Goal: Information Seeking & Learning: Learn about a topic

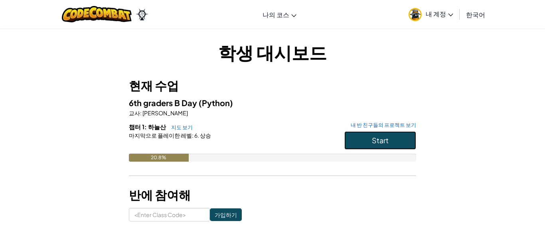
click at [393, 136] on button "Start" at bounding box center [380, 140] width 72 height 18
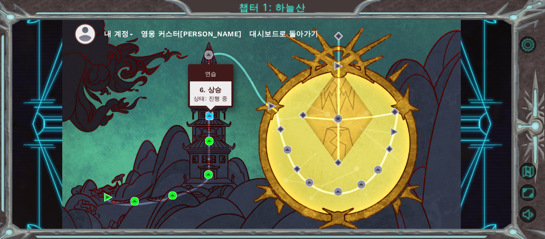
click at [209, 119] on img at bounding box center [209, 116] width 8 height 8
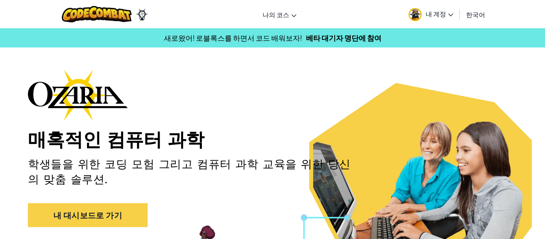
click at [479, 14] on span "한국어" at bounding box center [475, 14] width 19 height 8
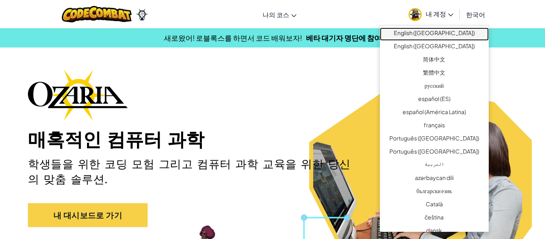
click at [458, 30] on link "English ([GEOGRAPHIC_DATA])" at bounding box center [434, 34] width 109 height 13
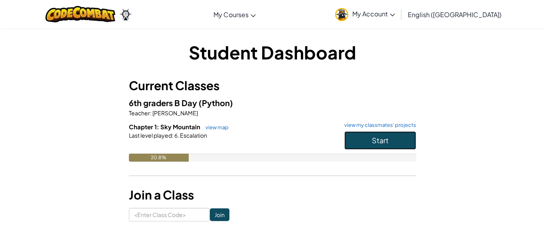
click at [362, 138] on button "Start" at bounding box center [380, 140] width 72 height 18
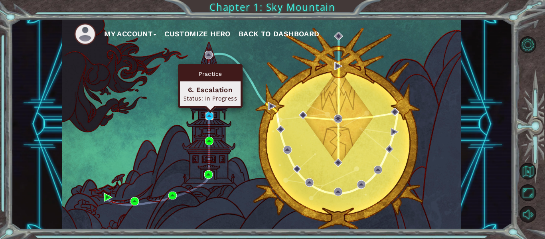
click at [212, 116] on img at bounding box center [209, 116] width 8 height 8
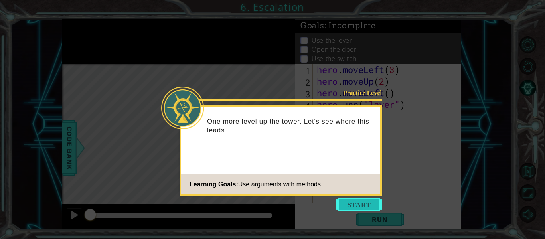
click at [374, 205] on button "Start" at bounding box center [358, 204] width 45 height 13
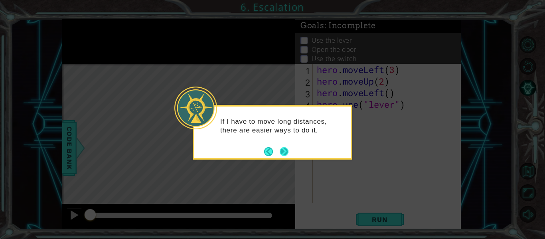
click at [288, 151] on button "Next" at bounding box center [284, 151] width 9 height 9
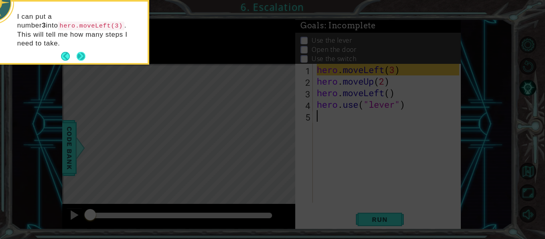
click at [83, 52] on button "Next" at bounding box center [81, 56] width 9 height 9
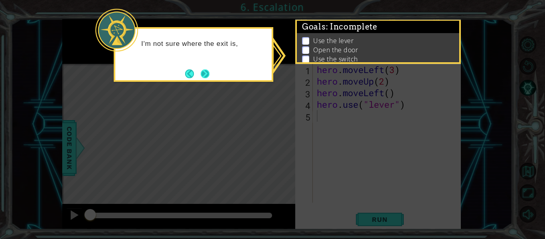
click at [207, 77] on button "Next" at bounding box center [205, 73] width 9 height 9
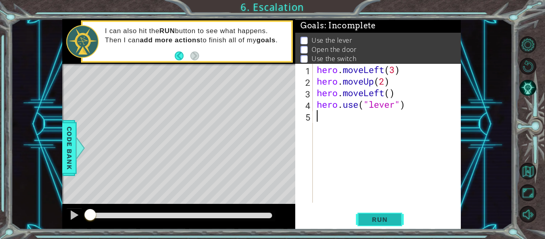
click at [393, 217] on span "Run" at bounding box center [380, 219] width 32 height 8
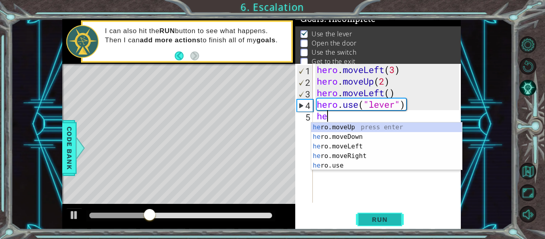
scroll to position [0, 0]
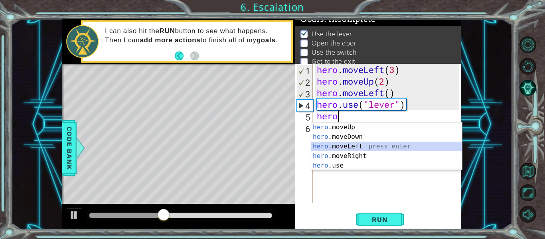
click at [347, 144] on div "hero .moveUp press enter hero .moveDown press enter hero .moveLeft press enter …" at bounding box center [386, 156] width 151 height 67
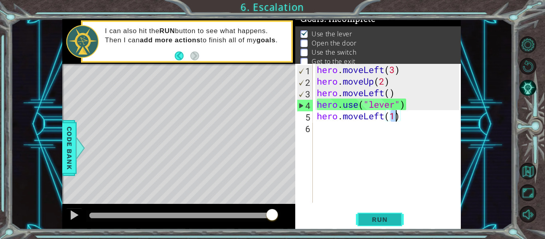
type textarea "hero.moveLeft(1)"
click at [393, 222] on span "Run" at bounding box center [380, 219] width 32 height 8
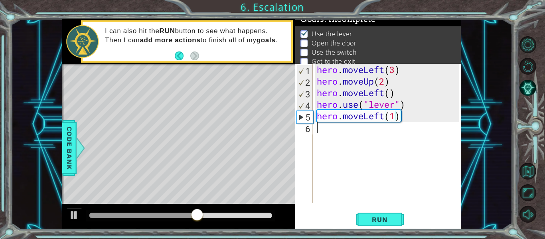
click at [336, 132] on div "hero . moveLeft ( 3 ) hero . moveUp ( 2 ) hero . moveLeft ( ) hero . use ( "lev…" at bounding box center [389, 145] width 148 height 162
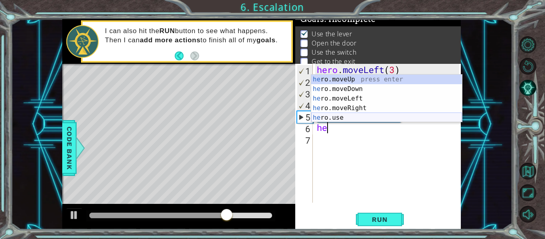
click at [334, 113] on div "he ro.moveUp press enter he ro.moveDown press enter he ro.moveLeft press enter …" at bounding box center [386, 108] width 151 height 67
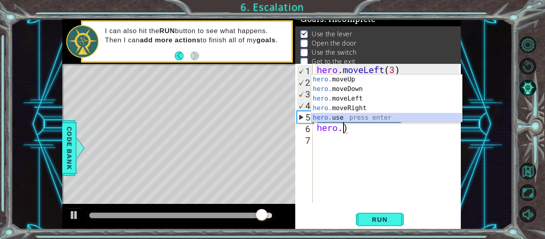
click at [357, 116] on div "hero. moveUp press enter hero. moveDown press enter hero. moveLeft press enter …" at bounding box center [386, 108] width 151 height 67
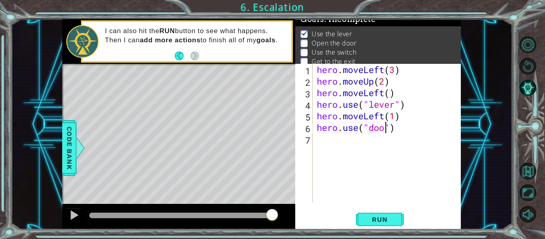
scroll to position [0, 4]
type textarea "hero.use("door")"
click at [401, 219] on button "Run" at bounding box center [380, 219] width 48 height 16
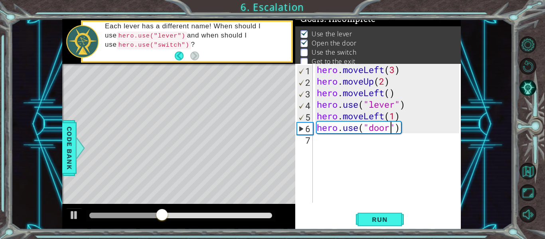
click at [336, 147] on div "hero . moveLeft ( 3 ) hero . moveUp ( 2 ) hero . moveLeft ( ) hero . use ( "lev…" at bounding box center [389, 145] width 148 height 162
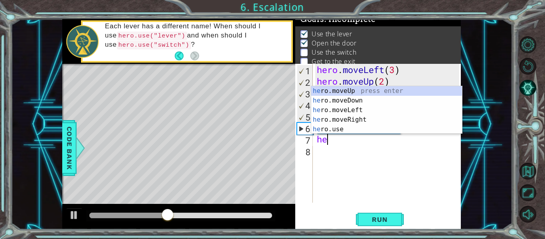
scroll to position [0, 0]
click at [346, 90] on div "hero .moveUp press enter hero .moveDown press enter hero .moveLeft press enter …" at bounding box center [386, 119] width 151 height 67
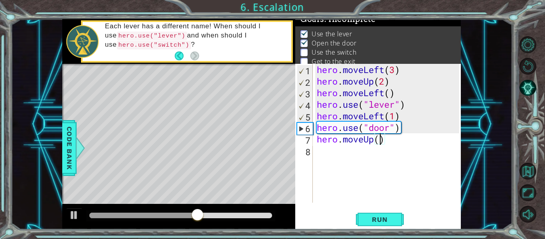
scroll to position [0, 3]
type textarea "hero.moveUp(2)"
click at [389, 221] on span "Run" at bounding box center [380, 219] width 32 height 8
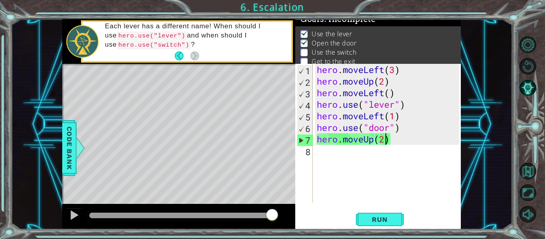
click at [353, 158] on div "hero . moveLeft ( 3 ) hero . moveUp ( 2 ) hero . moveLeft ( ) hero . use ( "lev…" at bounding box center [389, 145] width 148 height 162
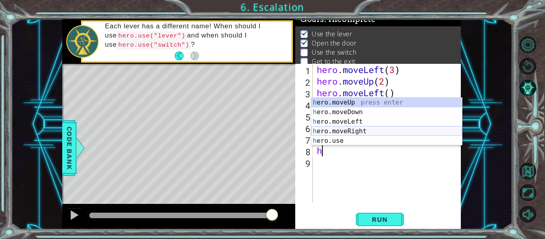
click at [373, 129] on div "h ero.moveUp press enter h ero.moveDown press enter h ero.moveLeft press enter …" at bounding box center [386, 131] width 151 height 67
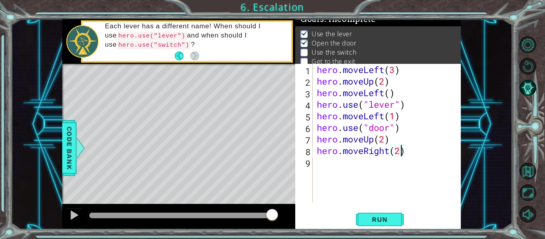
scroll to position [0, 4]
type textarea "hero.moveRight(2)"
click at [393, 217] on span "Run" at bounding box center [380, 219] width 32 height 8
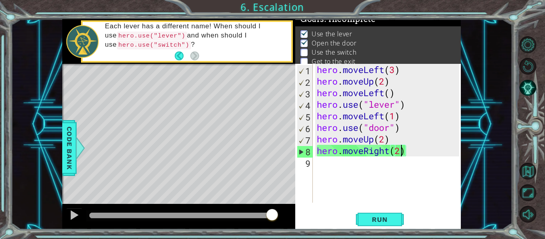
click at [338, 169] on div "hero . moveLeft ( 3 ) hero . moveUp ( 2 ) hero . moveLeft ( ) hero . use ( "lev…" at bounding box center [389, 145] width 148 height 162
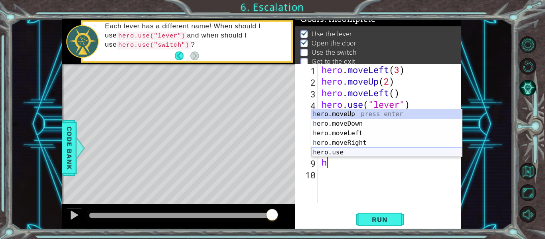
click at [336, 150] on div "h ero.moveUp press enter h ero.moveDown press enter h ero.moveLeft press enter …" at bounding box center [386, 142] width 151 height 67
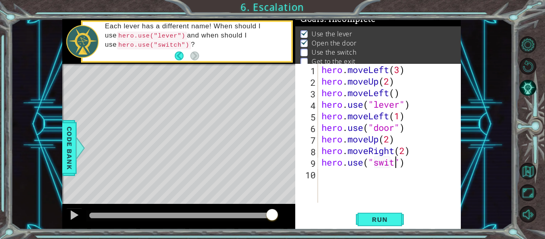
scroll to position [0, 4]
type textarea "hero.use("switch")"
click at [349, 176] on div "hero . moveLeft ( 3 ) hero . moveUp ( 2 ) hero . moveLeft ( ) hero . use ( "lev…" at bounding box center [391, 145] width 143 height 162
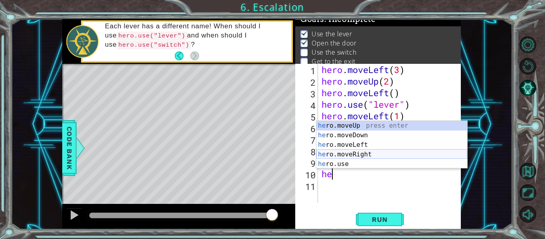
click at [369, 153] on div "he ro.moveUp press enter he ro.moveDown press enter he ro.moveLeft press enter …" at bounding box center [391, 154] width 151 height 67
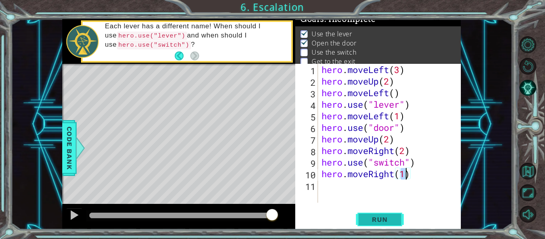
type textarea "hero.moveRight(1)"
click at [379, 221] on span "Run" at bounding box center [380, 219] width 32 height 8
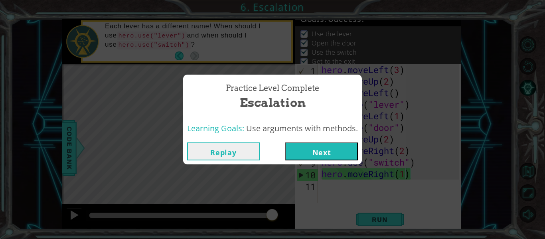
click at [327, 153] on button "Next" at bounding box center [321, 151] width 73 height 18
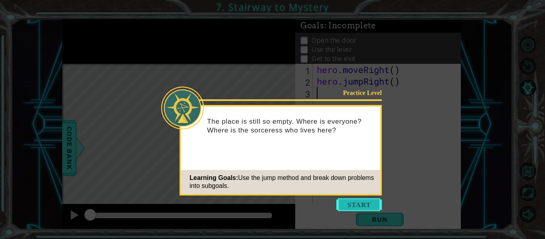
click at [363, 205] on button "Start" at bounding box center [358, 204] width 45 height 13
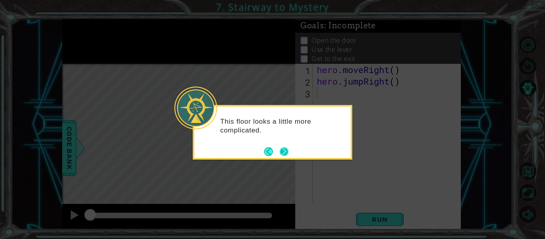
click at [286, 154] on button "Next" at bounding box center [284, 151] width 9 height 9
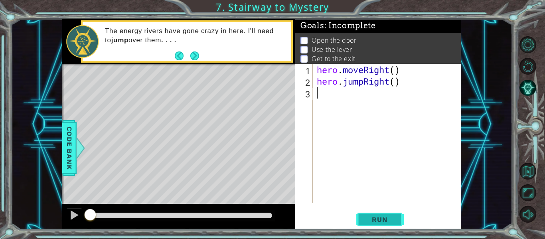
click at [383, 216] on span "Run" at bounding box center [380, 219] width 32 height 8
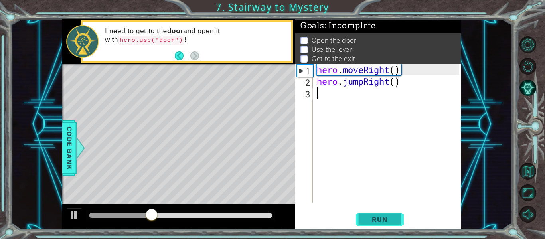
type textarea "g"
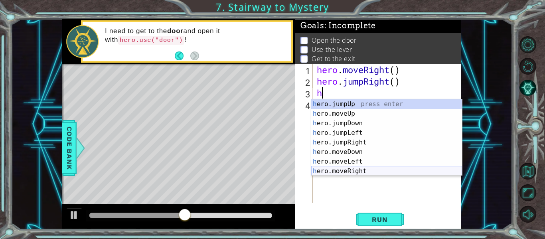
click at [356, 169] on div "h ero.jumpUp press enter h ero.moveUp press enter h ero.jumpDown press enter h …" at bounding box center [386, 147] width 151 height 96
type textarea "hero.moveRight(1)"
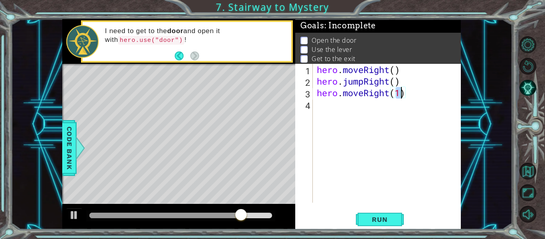
click at [331, 109] on div "hero . moveRight ( ) hero . jumpRight ( ) hero . moveRight ( 1 )" at bounding box center [389, 145] width 148 height 162
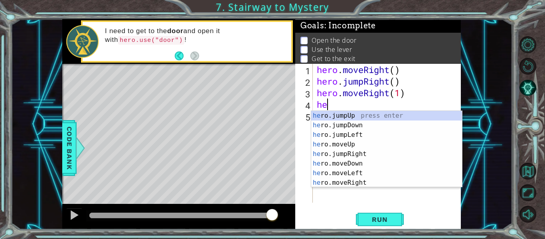
scroll to position [0, 0]
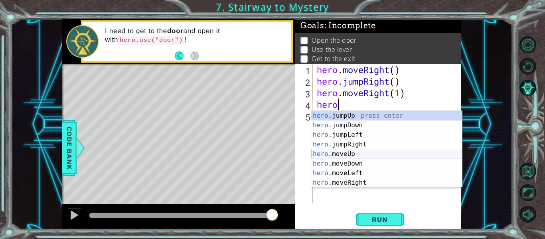
click at [344, 152] on div "hero .jumpUp press enter hero .jumpDown press enter hero .jumpLeft press enter …" at bounding box center [386, 159] width 151 height 96
type textarea "hero.moveUp(1)"
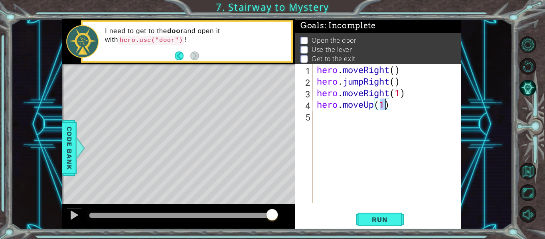
click at [320, 114] on div "hero . moveRight ( ) hero . jumpRight ( ) hero . moveRight ( 1 ) hero . moveUp …" at bounding box center [389, 145] width 148 height 162
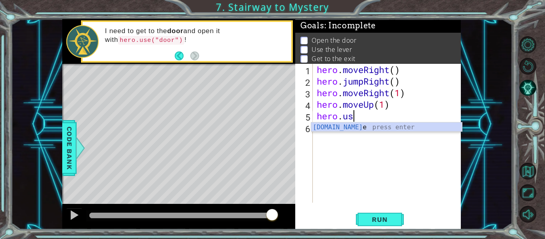
scroll to position [0, 2]
click at [405, 126] on div "hero.use press enter" at bounding box center [386, 137] width 151 height 29
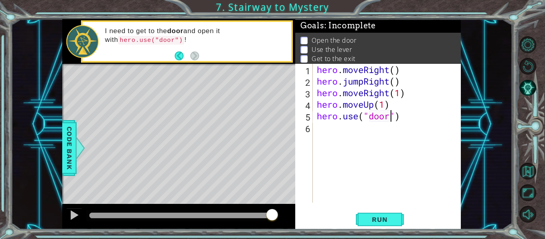
scroll to position [0, 4]
type textarea "hero.use("door")"
click at [387, 218] on span "Run" at bounding box center [380, 219] width 32 height 8
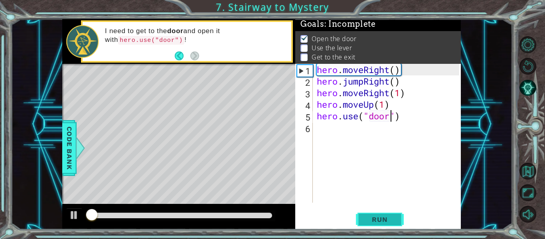
scroll to position [2, 0]
click at [336, 136] on div "hero . moveRight ( ) hero . jumpRight ( ) hero . moveRight ( 1 ) hero . moveUp …" at bounding box center [389, 145] width 148 height 162
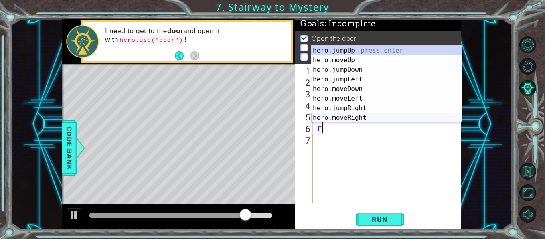
click at [361, 115] on div "he r o.jumpUp press enter he r o.moveUp press enter he r o.jumpDown press enter…" at bounding box center [386, 94] width 151 height 96
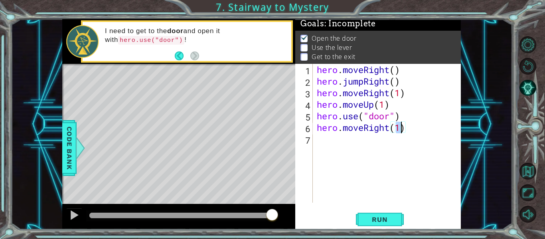
scroll to position [0, 4]
click at [387, 217] on span "Run" at bounding box center [380, 219] width 32 height 8
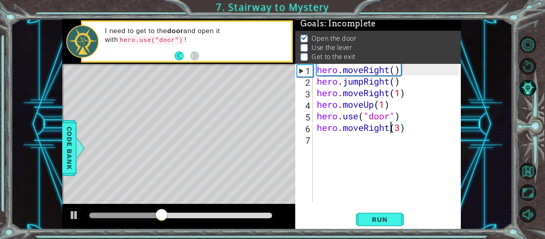
click at [391, 130] on div "hero . moveRight ( ) hero . jumpRight ( ) hero . moveRight ( 1 ) hero . moveUp …" at bounding box center [389, 145] width 148 height 162
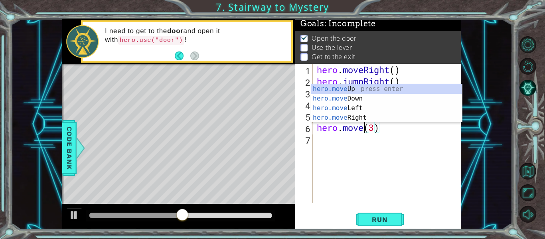
scroll to position [0, 3]
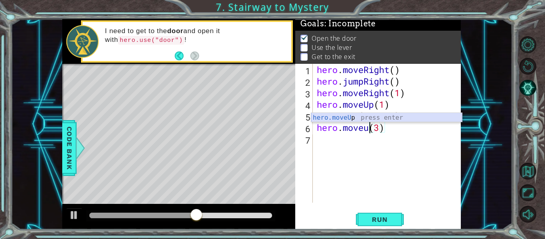
click at [342, 120] on div "hero.moveU p press enter" at bounding box center [386, 127] width 151 height 29
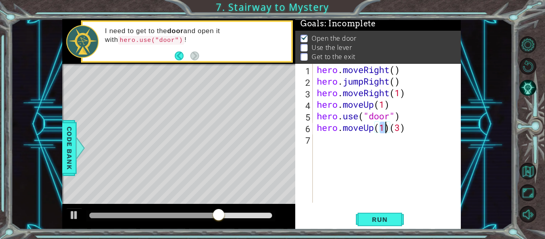
click at [391, 130] on div "hero . moveRight ( ) hero . jumpRight ( ) hero . moveRight ( 1 ) hero . moveUp …" at bounding box center [389, 145] width 148 height 162
click at [383, 127] on div "hero . moveRight ( ) hero . jumpRight ( ) hero . moveRight ( 1 ) hero . moveUp …" at bounding box center [389, 145] width 148 height 162
type textarea "hero.moveUp(2)"
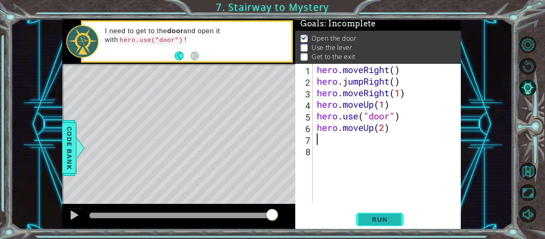
click at [394, 222] on span "Run" at bounding box center [380, 219] width 32 height 8
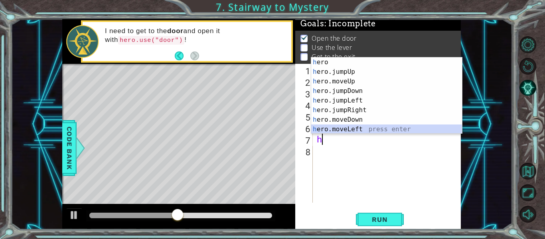
click at [357, 131] on div "h ero press enter h ero.jumpUp press enter h ero.moveUp press enter h ero.jumpD…" at bounding box center [386, 105] width 151 height 96
type textarea "hero.moveLeft(1)"
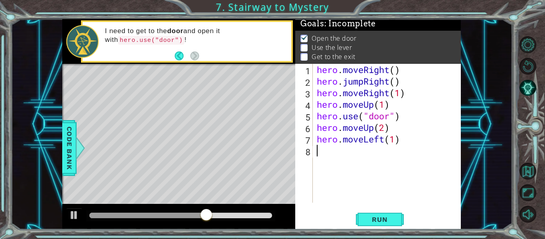
click at [337, 156] on div "hero . moveRight ( ) hero . jumpRight ( ) hero . moveRight ( 1 ) hero . moveUp …" at bounding box center [389, 145] width 148 height 162
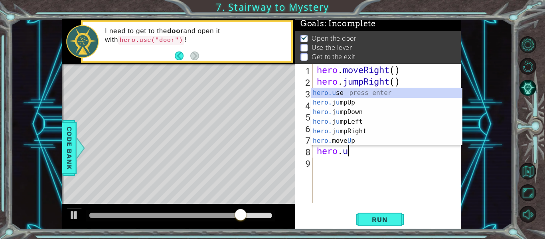
scroll to position [0, 1]
click at [331, 90] on div "hero.u se press enter hero. j u mpUp press enter hero. j u mpDown press enter h…" at bounding box center [386, 126] width 151 height 77
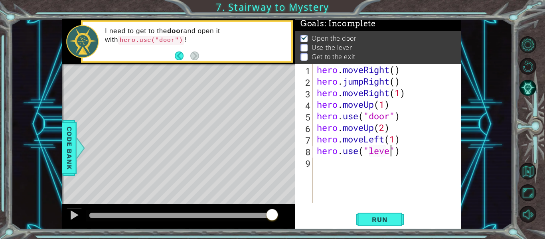
scroll to position [0, 4]
type textarea "hero.use("lever")"
click at [358, 216] on button "Run" at bounding box center [380, 219] width 48 height 16
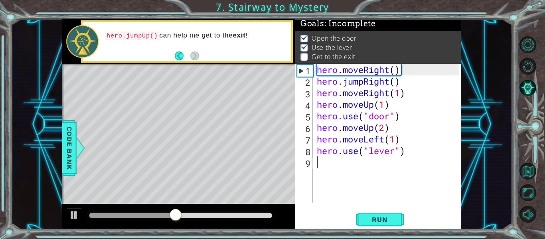
click at [347, 169] on div "hero . moveRight ( ) hero . jumpRight ( ) hero . moveRight ( 1 ) hero . moveUp …" at bounding box center [389, 145] width 148 height 162
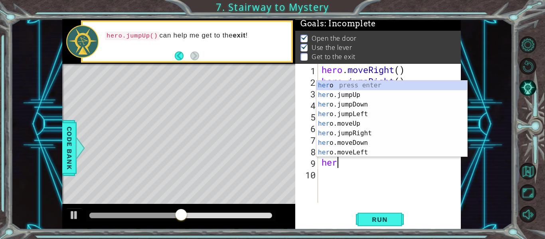
scroll to position [0, 0]
click at [366, 154] on div "her o press enter her o.jumpUp press enter her o.jumpDown press enter her o.jum…" at bounding box center [391, 129] width 151 height 96
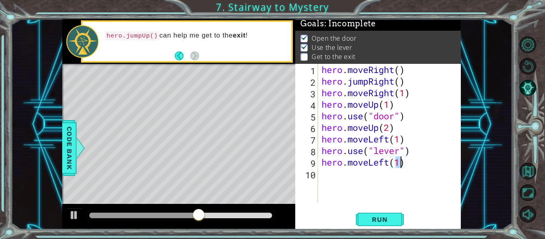
type textarea "hero.moveLeft(2)"
click at [356, 180] on div "hero . moveRight ( ) hero . jumpRight ( ) hero . moveRight ( 1 ) hero . moveUp …" at bounding box center [391, 145] width 143 height 162
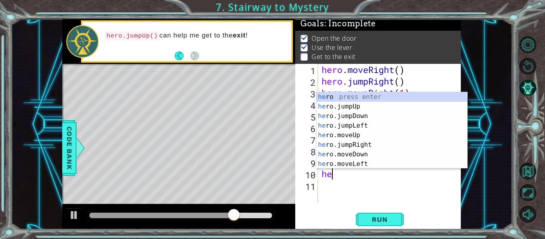
type textarea "her"
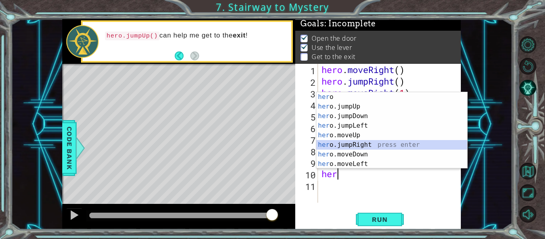
click at [399, 143] on div "her o press enter her o.jumpUp press enter her o.jumpDown press enter her o.jum…" at bounding box center [391, 140] width 151 height 96
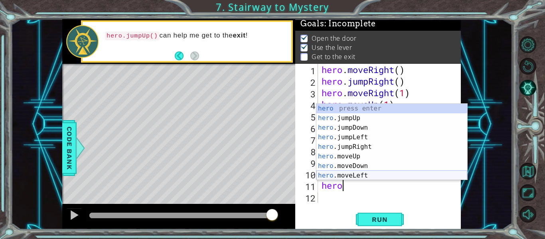
click at [367, 174] on div "hero press enter hero .jumpUp press enter hero .jumpDown press enter hero .jump…" at bounding box center [391, 152] width 151 height 96
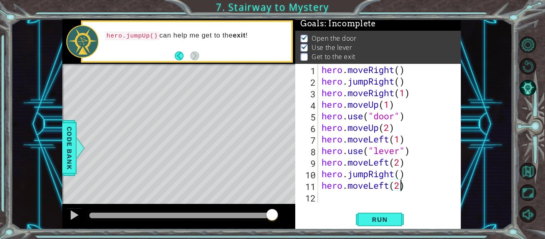
scroll to position [0, 4]
click at [384, 220] on span "Run" at bounding box center [380, 219] width 32 height 8
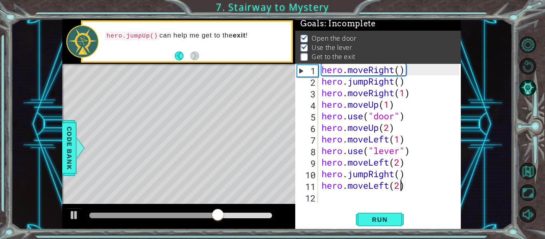
click at [407, 176] on div "hero . moveRight ( ) hero . jumpRight ( ) hero . moveRight ( 1 ) hero . moveUp …" at bounding box center [391, 145] width 143 height 162
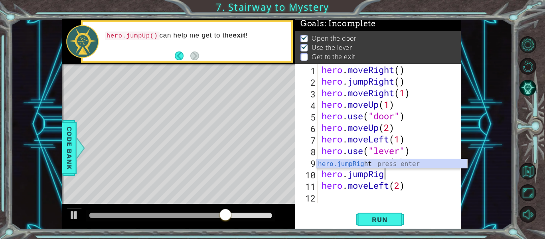
scroll to position [0, 2]
type textarea "hero.jumpup"
click at [334, 165] on div "hero.jumpUp press enter" at bounding box center [391, 173] width 151 height 29
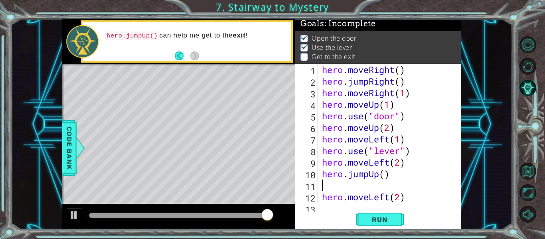
scroll to position [0, 0]
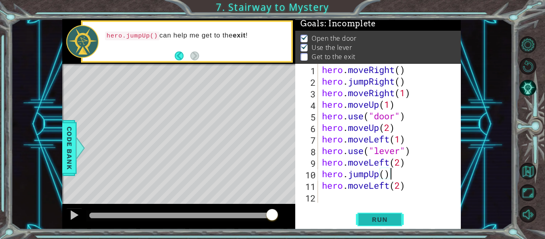
click at [387, 217] on span "Run" at bounding box center [380, 219] width 32 height 8
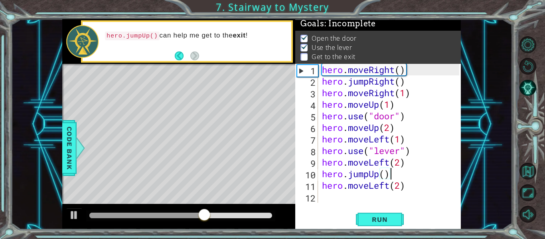
click at [389, 186] on div "hero . moveRight ( ) hero . jumpRight ( ) hero . moveRight ( 1 ) hero . moveUp …" at bounding box center [391, 145] width 143 height 162
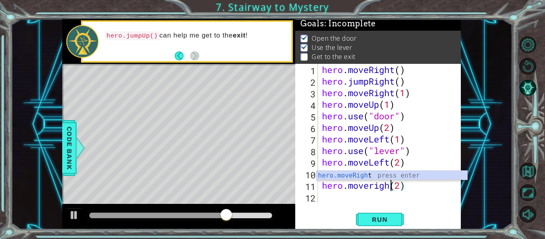
scroll to position [0, 4]
click at [399, 185] on div "hero . moveRight ( ) hero . jumpRight ( ) hero . moveRight ( 1 ) hero . moveUp …" at bounding box center [391, 145] width 143 height 162
click at [401, 184] on div "hero . moveRight ( ) hero . jumpRight ( ) hero . moveRight ( 1 ) hero . moveUp …" at bounding box center [391, 145] width 143 height 162
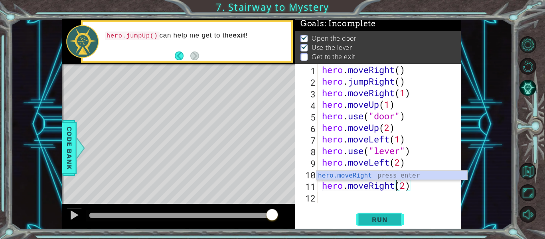
type textarea "hero.moveRight(2)"
click at [397, 221] on button "Run" at bounding box center [380, 219] width 48 height 16
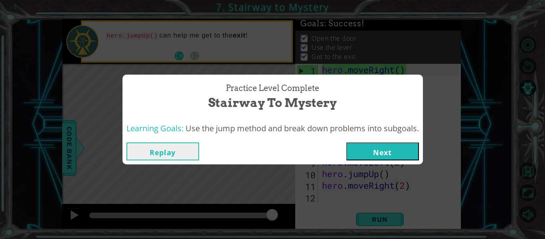
click at [401, 153] on button "Next" at bounding box center [382, 151] width 73 height 18
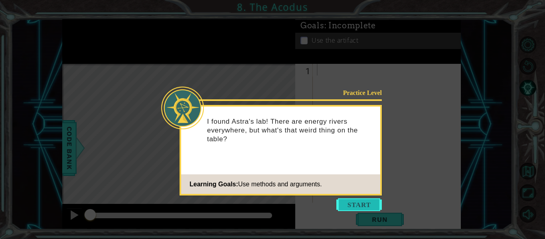
click at [345, 203] on button "Start" at bounding box center [358, 204] width 45 height 13
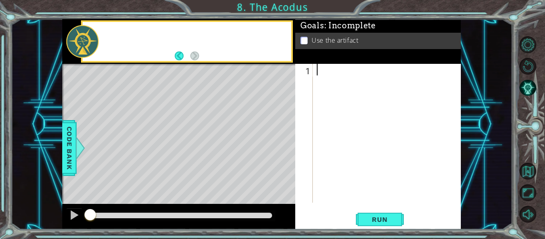
click at [345, 203] on div "1 ההההההההההההההההההההההההההההההההההההההההההההההההההההההההההההההההההההההההההההה…" at bounding box center [378, 147] width 166 height 166
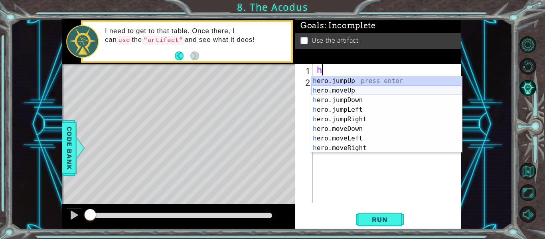
click at [397, 89] on div "h ero.jumpUp press enter h ero.moveUp press enter h ero.jumpDown press enter h …" at bounding box center [386, 124] width 151 height 96
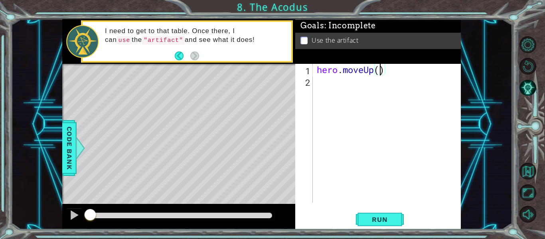
type textarea "hero.moveUp(2)"
click at [342, 86] on div "hero . moveUp ( 2 )" at bounding box center [389, 145] width 148 height 162
type textarea "h"
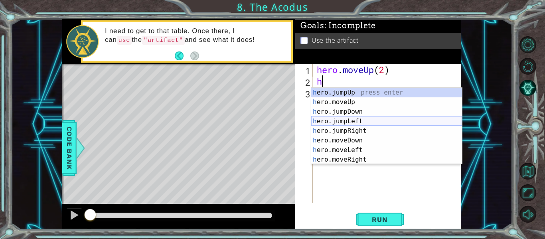
click at [369, 121] on div "h ero.jumpUp press enter h ero.moveUp press enter h ero.jumpDown press enter h …" at bounding box center [386, 136] width 151 height 96
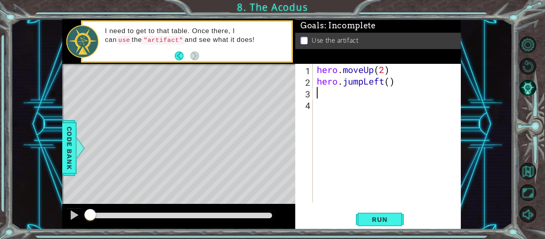
click at [363, 83] on div "hero . moveUp ( 2 ) hero . jumpLeft ( )" at bounding box center [389, 145] width 148 height 162
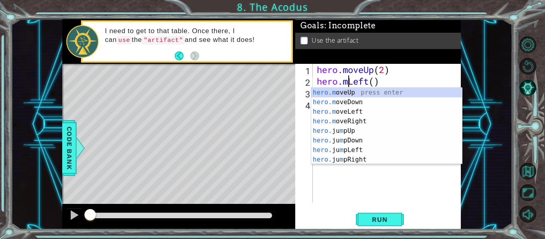
scroll to position [0, 2]
click at [359, 112] on div "hero.m oveUp press enter hero.m oveDown press enter hero.m oveLeft press enter …" at bounding box center [386, 136] width 151 height 96
type textarea "hero.moveLeft(1)"
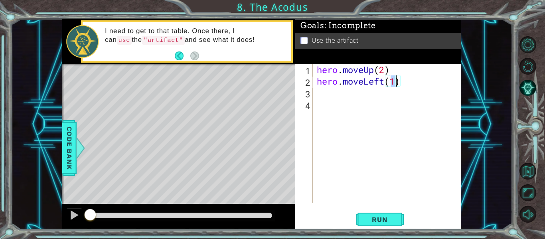
click at [328, 95] on div "hero . moveUp ( 2 ) hero . moveLeft ( 1 )" at bounding box center [389, 145] width 148 height 162
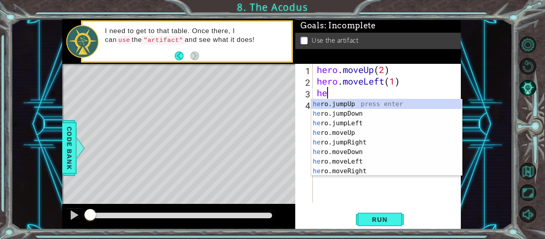
scroll to position [0, 0]
click at [353, 150] on div "her o.jumpUp press enter her o.jumpDown press enter her o.jumpLeft press enter …" at bounding box center [386, 147] width 151 height 96
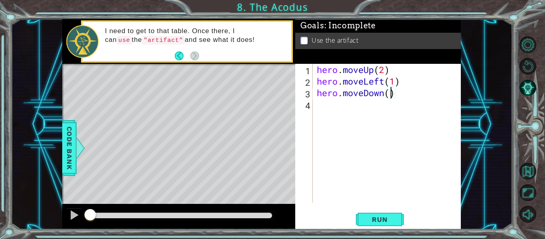
type textarea "hero.moveDown(2)"
click at [323, 105] on div "hero . moveUp ( 2 ) hero . moveLeft ( 1 ) hero . moveDown ( 2 )" at bounding box center [389, 145] width 148 height 162
click at [380, 221] on span "Run" at bounding box center [380, 219] width 32 height 8
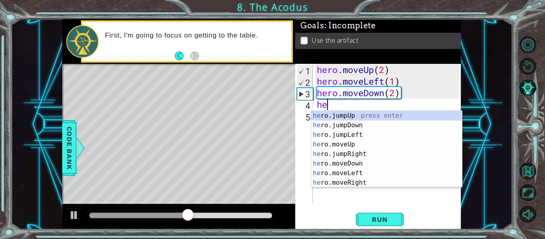
scroll to position [0, 0]
type textarea "hero"
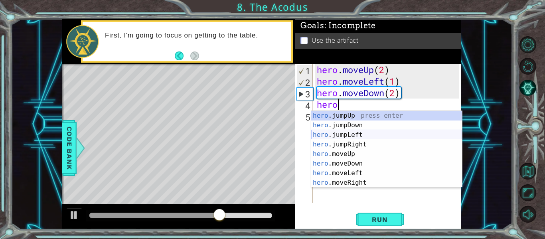
click at [348, 135] on div "hero .jumpUp press enter hero .jumpDown press enter hero .jumpLeft press enter …" at bounding box center [386, 159] width 151 height 96
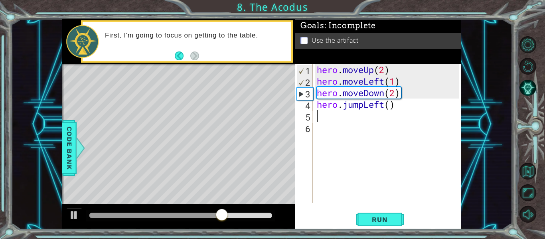
scroll to position [0, 0]
click at [373, 216] on span "Run" at bounding box center [380, 219] width 32 height 8
